Goal: Find specific page/section: Find specific page/section

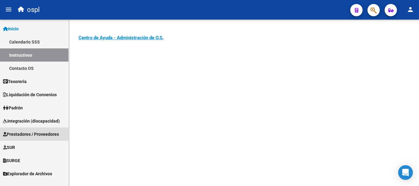
click at [26, 131] on span "Prestadores / Proveedores" at bounding box center [31, 134] width 56 height 7
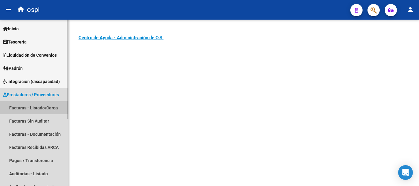
click at [43, 108] on link "Facturas - Listado/Carga" at bounding box center [34, 107] width 68 height 13
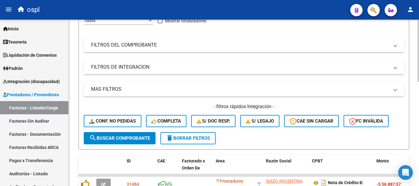
scroll to position [92, 0]
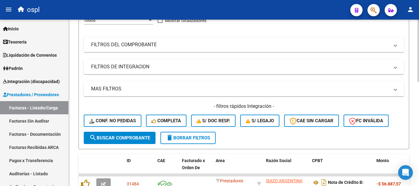
click at [134, 43] on mat-panel-title "FILTROS DEL COMPROBANTE" at bounding box center [240, 44] width 299 height 7
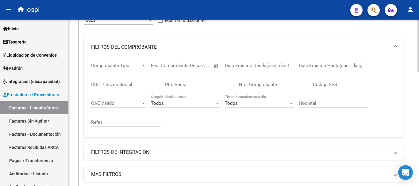
click at [119, 84] on input "CUIT / Razón Social" at bounding box center [125, 85] width 69 height 6
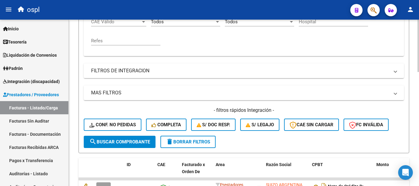
scroll to position [184, 0]
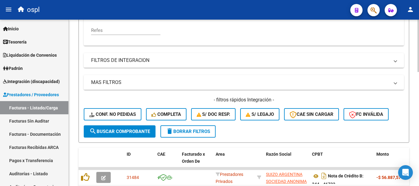
click at [136, 134] on span "search Buscar Comprobante" at bounding box center [119, 132] width 61 height 6
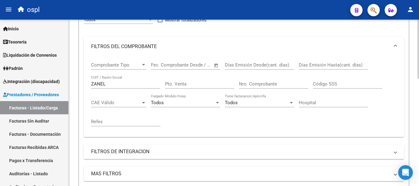
scroll to position [88, 0]
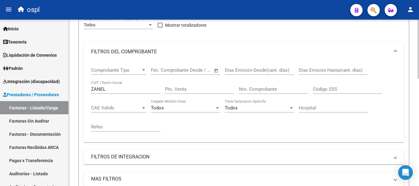
click at [119, 88] on input "ZANEL" at bounding box center [125, 90] width 69 height 6
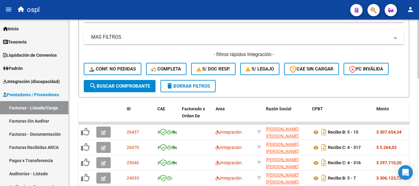
scroll to position [210, 0]
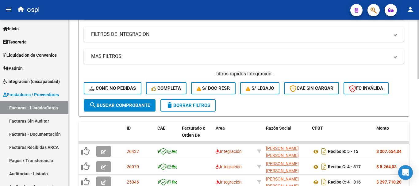
click at [126, 101] on button "search Buscar Comprobante" at bounding box center [120, 106] width 72 height 12
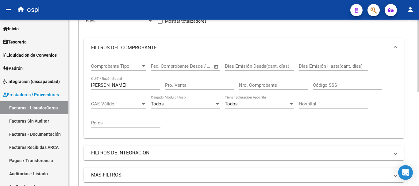
scroll to position [88, 0]
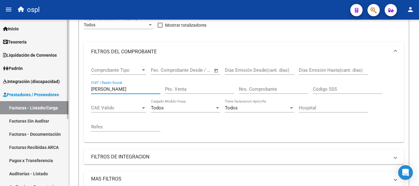
drag, startPoint x: 130, startPoint y: 89, endPoint x: 45, endPoint y: 80, distance: 85.9
click at [45, 80] on mat-sidenav-container "Firma Express Inicio Calendario SSS Instructivos Contacto OS Tesorería Extracto…" at bounding box center [209, 103] width 419 height 167
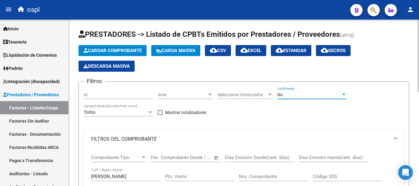
click at [299, 95] on div "No" at bounding box center [310, 94] width 64 height 5
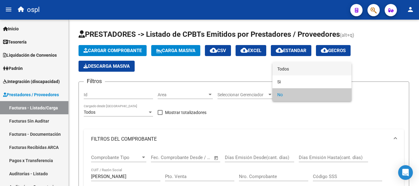
click at [288, 71] on span "Todos" at bounding box center [312, 69] width 69 height 13
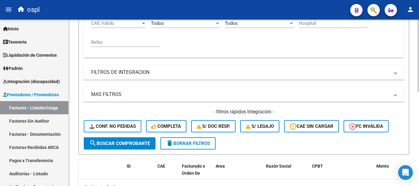
scroll to position [184, 0]
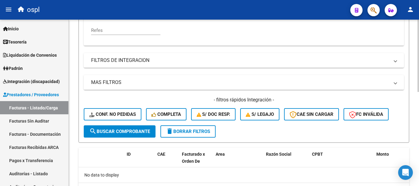
click at [116, 135] on button "search Buscar Comprobante" at bounding box center [120, 132] width 72 height 12
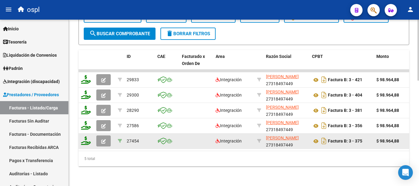
scroll to position [287, 0]
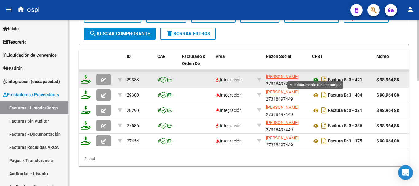
click at [316, 76] on icon at bounding box center [316, 79] width 8 height 7
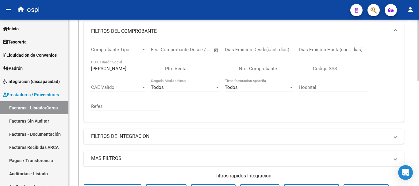
scroll to position [103, 0]
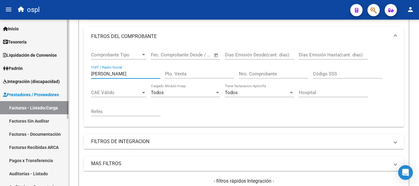
drag, startPoint x: 131, startPoint y: 72, endPoint x: 49, endPoint y: 62, distance: 82.9
click at [49, 62] on mat-sidenav-container "Firma Express Inicio Calendario SSS Instructivos Contacto OS Tesorería Extracto…" at bounding box center [209, 103] width 419 height 167
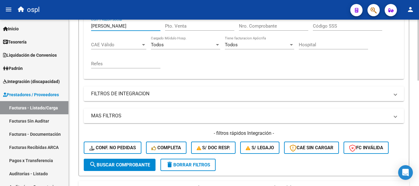
scroll to position [154, 0]
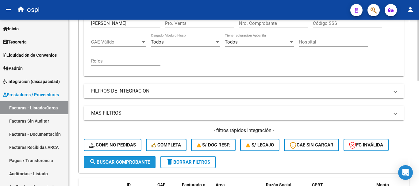
click at [132, 161] on span "search Buscar Comprobante" at bounding box center [119, 163] width 61 height 6
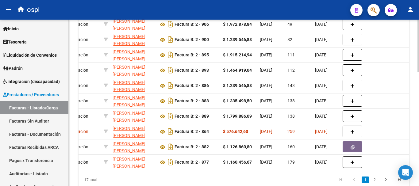
scroll to position [0, 82]
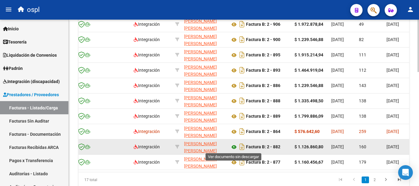
click at [235, 147] on icon at bounding box center [234, 147] width 8 height 7
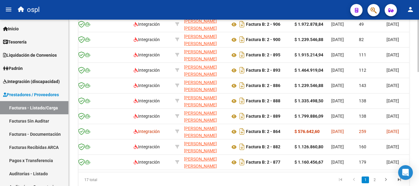
scroll to position [0, 0]
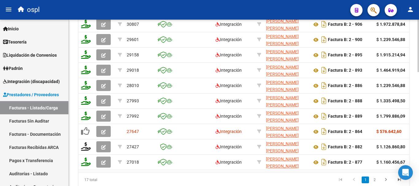
drag, startPoint x: 146, startPoint y: 172, endPoint x: 171, endPoint y: 172, distance: 24.9
click at [171, 172] on datatable-body "30807 Integración [PERSON_NAME] [PERSON_NAME] 20125574115 Factura B: 2 - 906 $ …" at bounding box center [244, 93] width 331 height 158
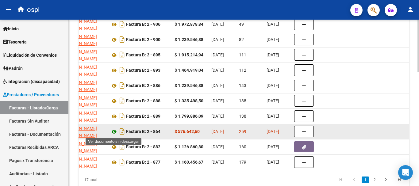
click at [115, 132] on icon at bounding box center [114, 131] width 8 height 7
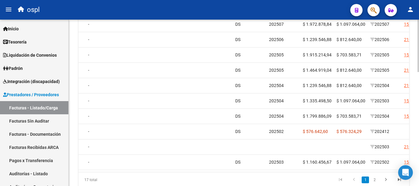
scroll to position [0, 593]
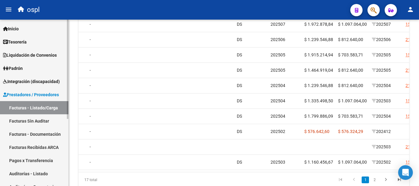
click at [48, 95] on span "Prestadores / Proveedores" at bounding box center [31, 95] width 56 height 7
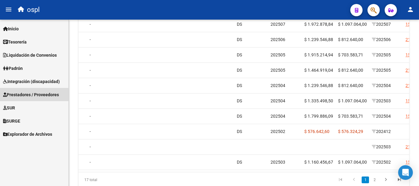
click at [39, 96] on span "Prestadores / Proveedores" at bounding box center [31, 95] width 56 height 7
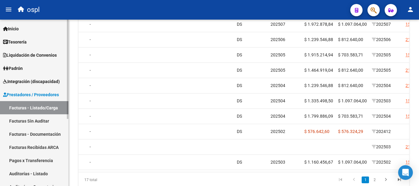
click at [50, 108] on link "Facturas - Listado/Carga" at bounding box center [34, 107] width 68 height 13
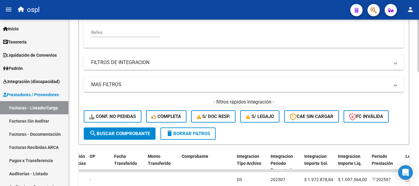
scroll to position [61, 0]
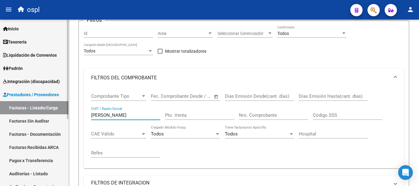
click at [6, 100] on mat-sidenav-container "Firma Express Inicio Calendario SSS Instructivos Contacto OS Tesorería Extracto…" at bounding box center [209, 103] width 419 height 167
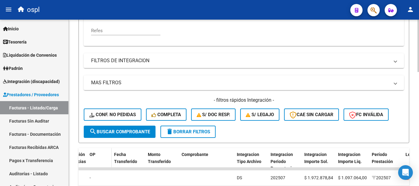
scroll to position [184, 0]
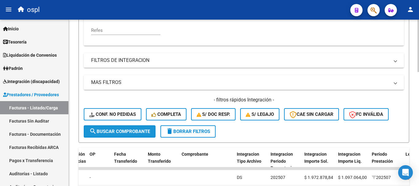
click at [121, 134] on span "search Buscar Comprobante" at bounding box center [119, 132] width 61 height 6
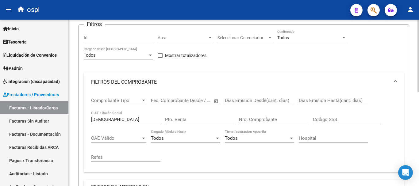
scroll to position [63, 0]
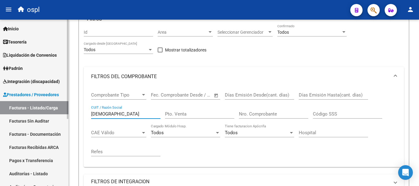
drag, startPoint x: 114, startPoint y: 111, endPoint x: 22, endPoint y: 100, distance: 92.3
click at [22, 100] on mat-sidenav-container "Firma Express Inicio Calendario SSS Instructivos Contacto OS Tesorería Extracto…" at bounding box center [209, 103] width 419 height 167
paste input "71787226"
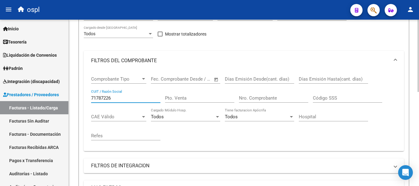
scroll to position [155, 0]
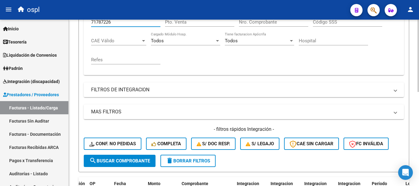
type input "71787226"
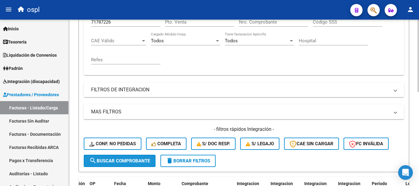
click at [127, 160] on span "search Buscar Comprobante" at bounding box center [119, 161] width 61 height 6
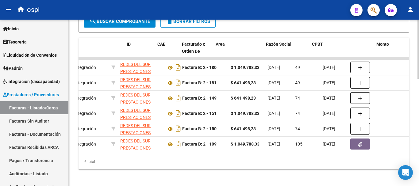
scroll to position [0, 0]
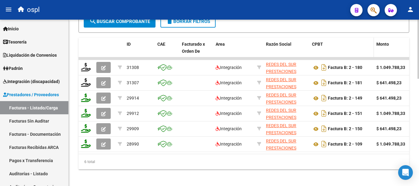
click at [338, 42] on div "CPBT" at bounding box center [342, 44] width 60 height 7
drag, startPoint x: 125, startPoint y: 155, endPoint x: 150, endPoint y: 158, distance: 25.1
click at [150, 154] on datatable-body "31308 Integración REDES DEL SUR PRESTACIONES 30717872262 Factura B: 2 - 180 $ 1…" at bounding box center [244, 105] width 331 height 97
click at [161, 165] on div "6 total" at bounding box center [244, 161] width 331 height 15
